Goal: Navigation & Orientation: Go to known website

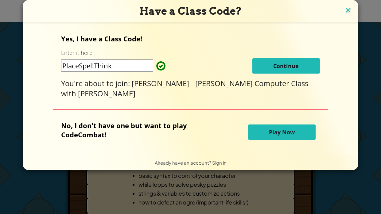
click at [344, 8] on img at bounding box center [348, 10] width 8 height 9
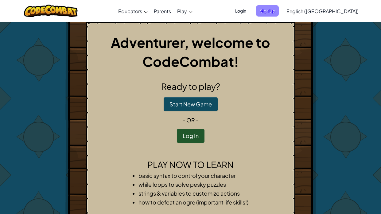
click at [279, 10] on span "Sign Up" at bounding box center [267, 10] width 23 height 11
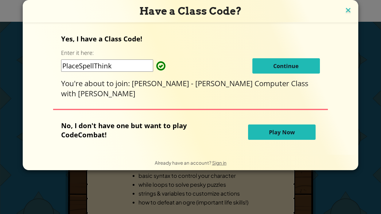
click at [344, 9] on img at bounding box center [348, 10] width 8 height 9
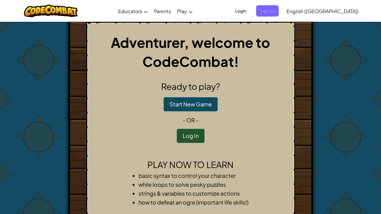
click at [371, 5] on div "Toggle navigation Educators Create Free Account School & District Solutions Tea…" at bounding box center [190, 11] width 384 height 22
click at [55, 96] on div "Adventurer, welcome to CodeCombat! Ready to play? Start New Game - or - Log In …" at bounding box center [190, 137] width 359 height 230
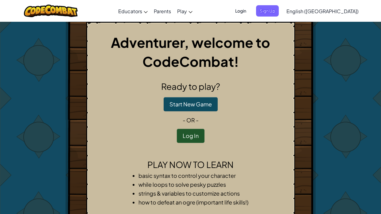
click at [121, 10] on div "Toggle navigation Educators Create Free Account School & District Solutions Tea…" at bounding box center [190, 11] width 384 height 22
click at [120, 10] on div "Toggle navigation Educators Create Free Account School & District Solutions Tea…" at bounding box center [190, 11] width 384 height 22
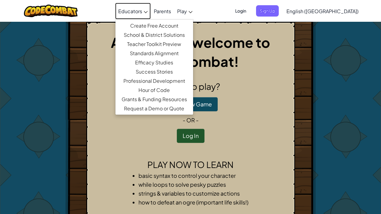
click at [148, 11] on icon at bounding box center [146, 12] width 4 height 2
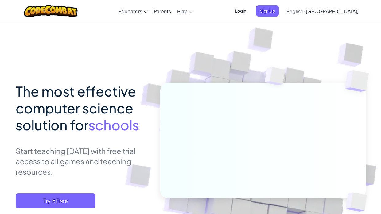
click at [219, 10] on div "Toggle navigation Educators Create Free Account School & District Solutions Tea…" at bounding box center [190, 11] width 384 height 22
click at [59, 5] on img at bounding box center [51, 11] width 54 height 13
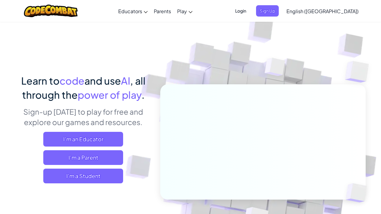
click at [16, 0] on div "Toggle navigation Educators Create Free Account School & District Solutions Tea…" at bounding box center [190, 11] width 384 height 22
click at [33, 5] on img at bounding box center [51, 11] width 54 height 13
click at [21, 6] on div "Toggle navigation Educators Create Free Account School & District Solutions Tea…" at bounding box center [190, 11] width 384 height 22
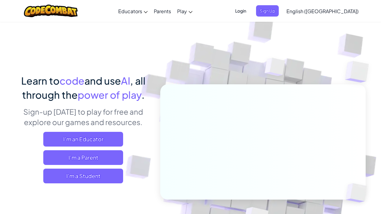
click at [23, 11] on div "Toggle navigation Educators Create Free Account School & District Solutions Tea…" at bounding box center [190, 11] width 384 height 22
click at [21, 0] on div "Toggle navigation Educators Create Free Account School & District Solutions Tea…" at bounding box center [190, 11] width 384 height 22
click at [22, 0] on div "Toggle navigation Educators Create Free Account School & District Solutions Tea…" at bounding box center [190, 11] width 384 height 22
